Goal: Information Seeking & Learning: Find specific fact

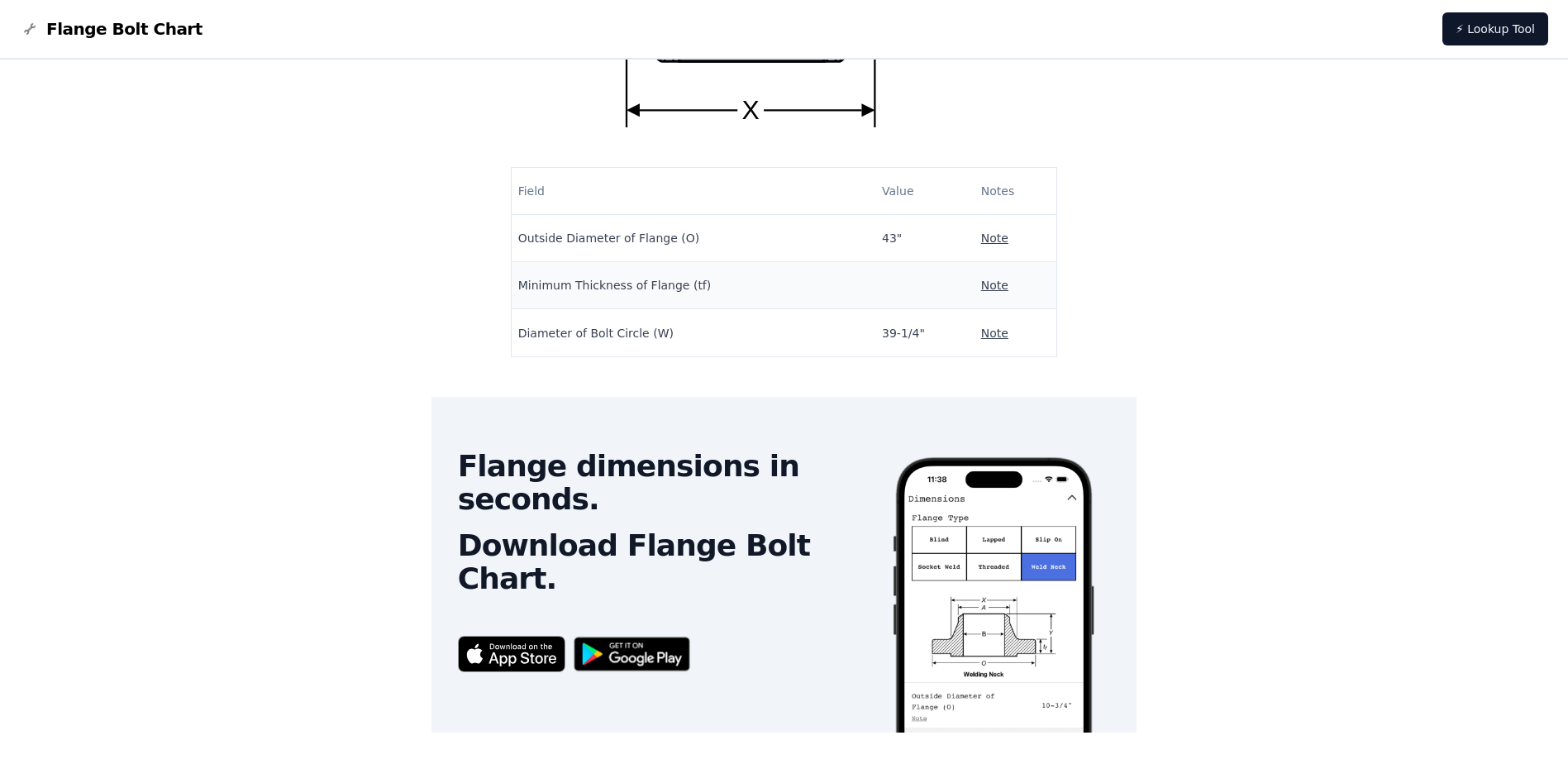
scroll to position [190, 0]
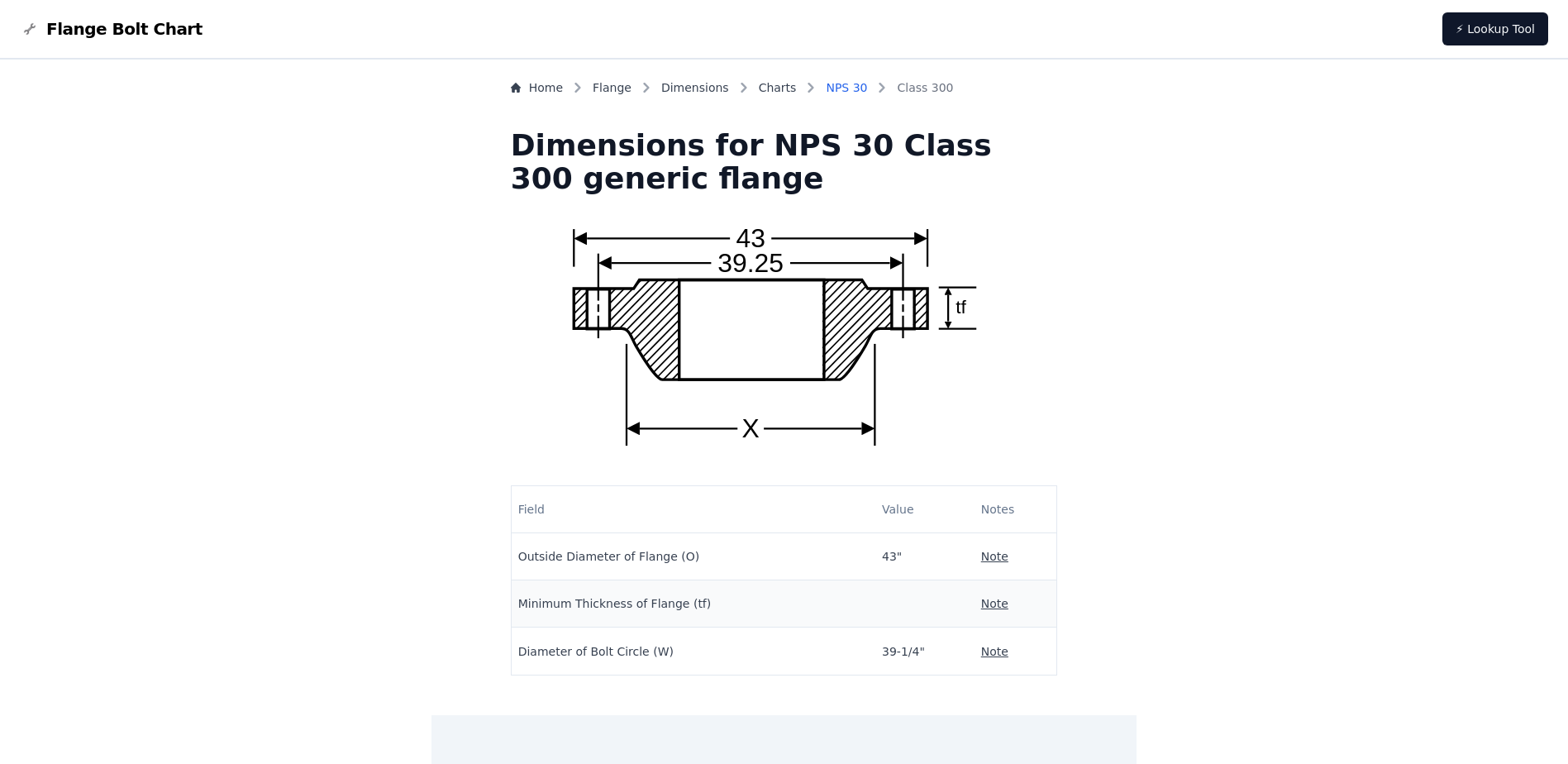
click at [863, 85] on link "NPS 30" at bounding box center [847, 88] width 41 height 17
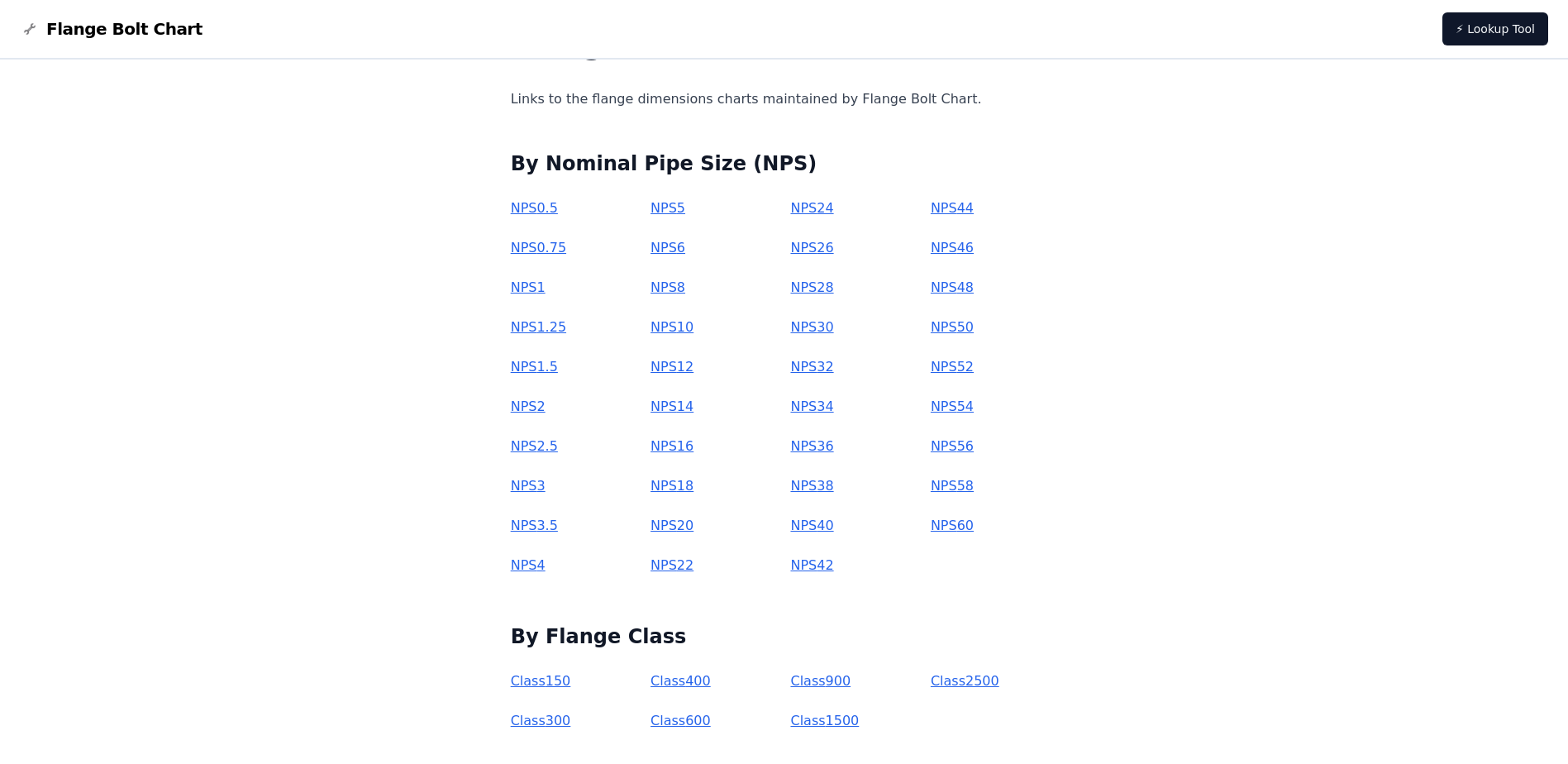
scroll to position [175, 0]
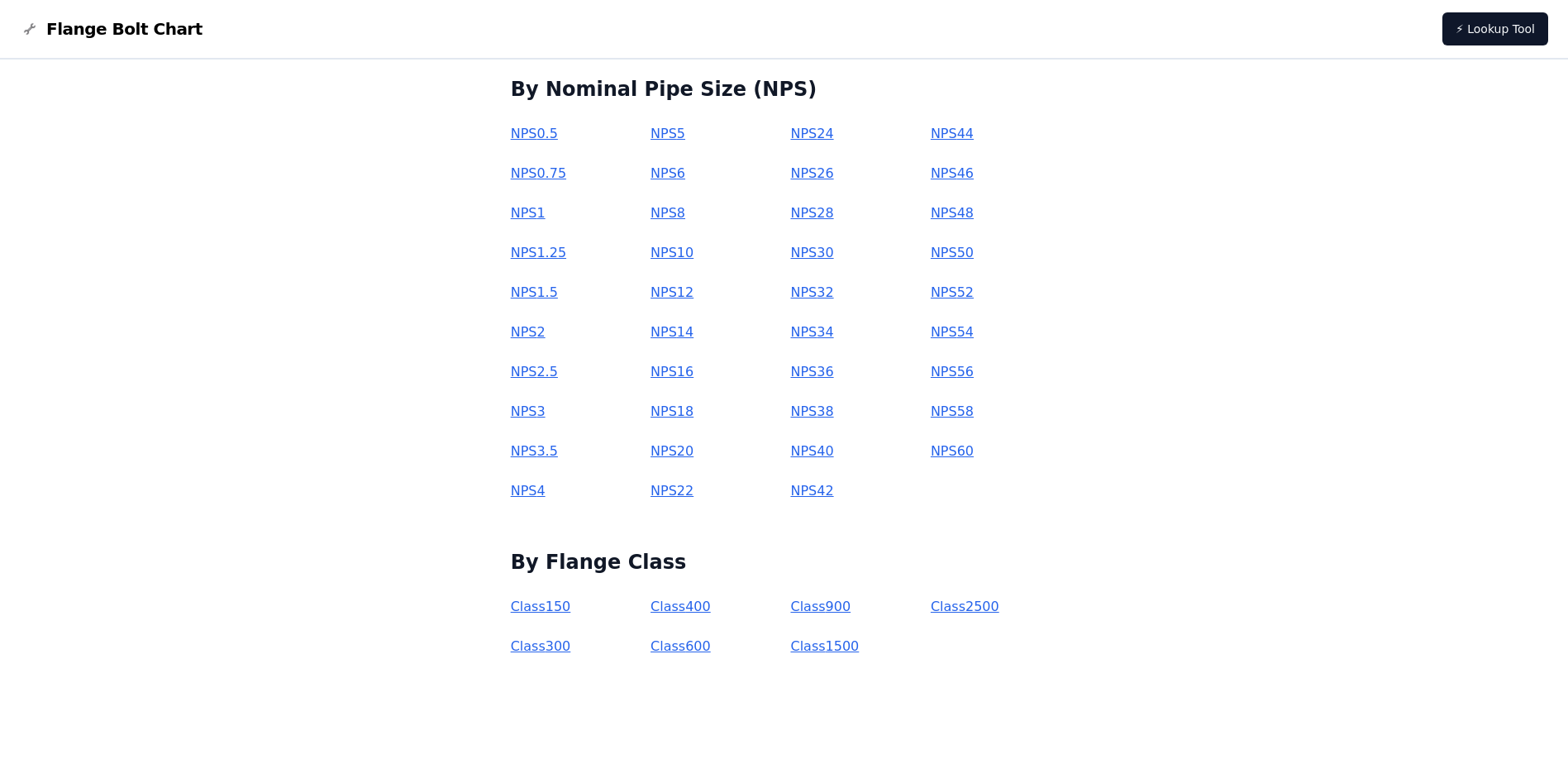
click at [571, 651] on link "Class 300" at bounding box center [541, 646] width 60 height 16
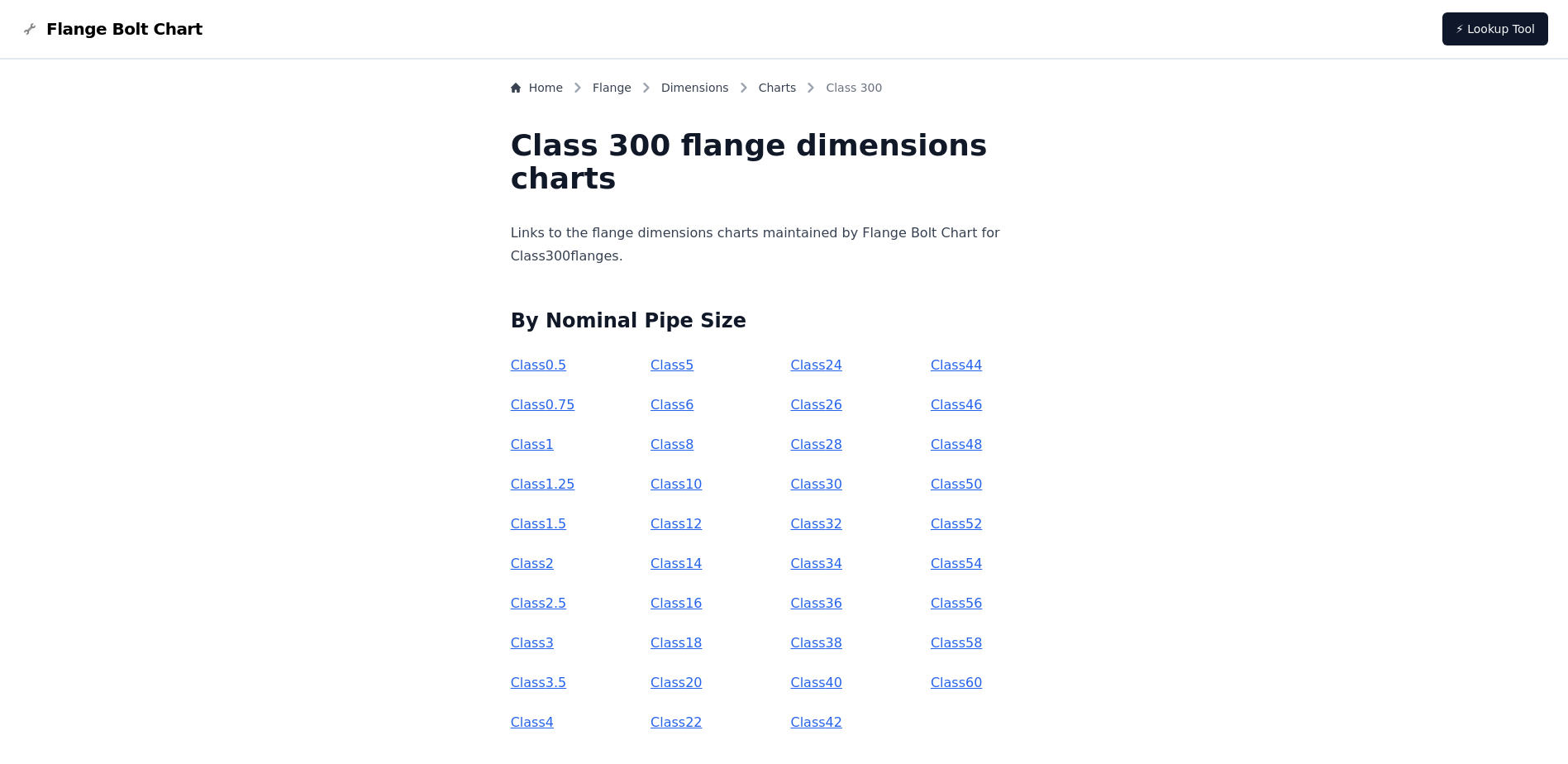
scroll to position [76, 0]
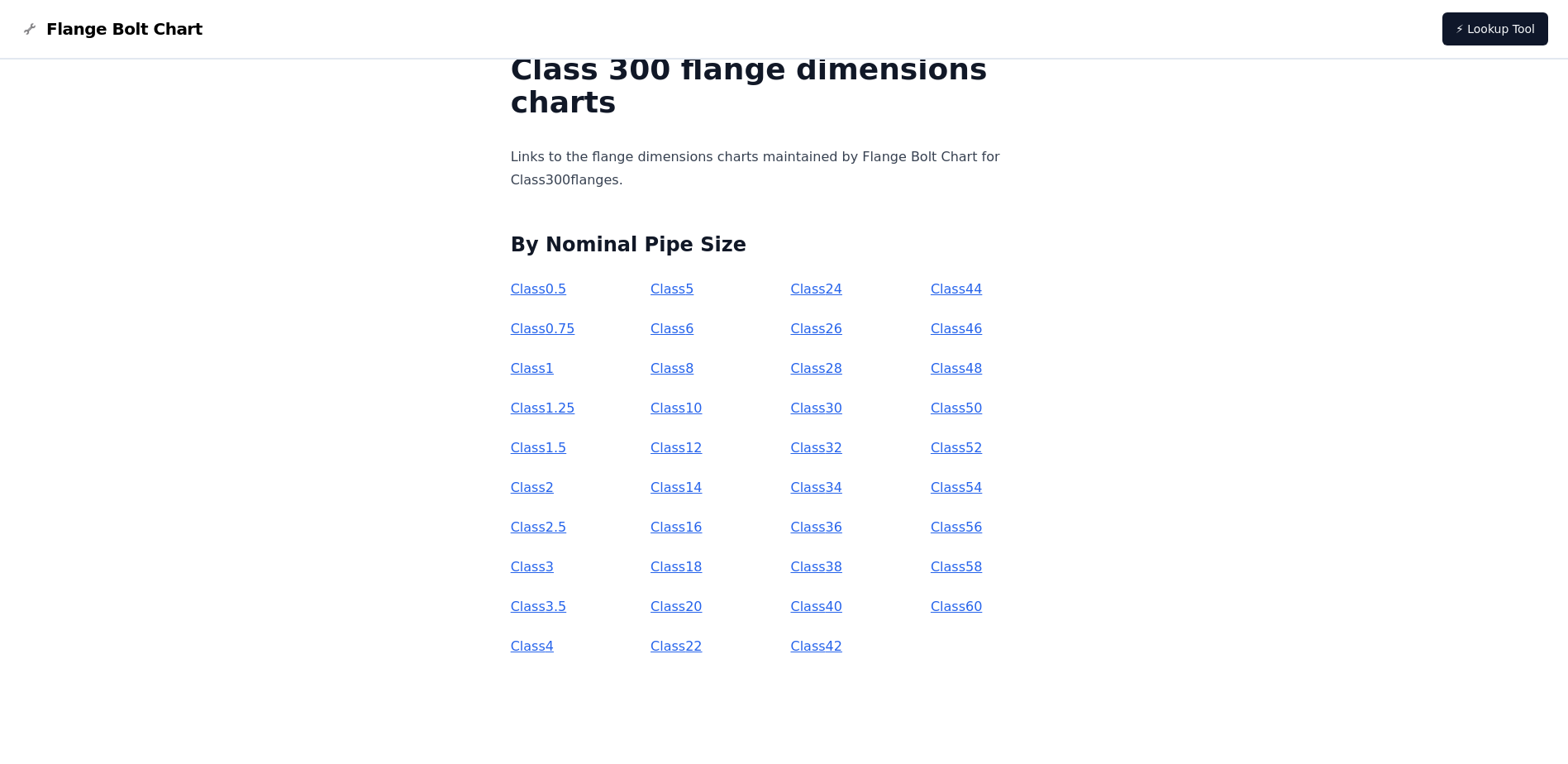
click at [819, 410] on link "Class 30" at bounding box center [816, 408] width 52 height 16
